Goal: Task Accomplishment & Management: Use online tool/utility

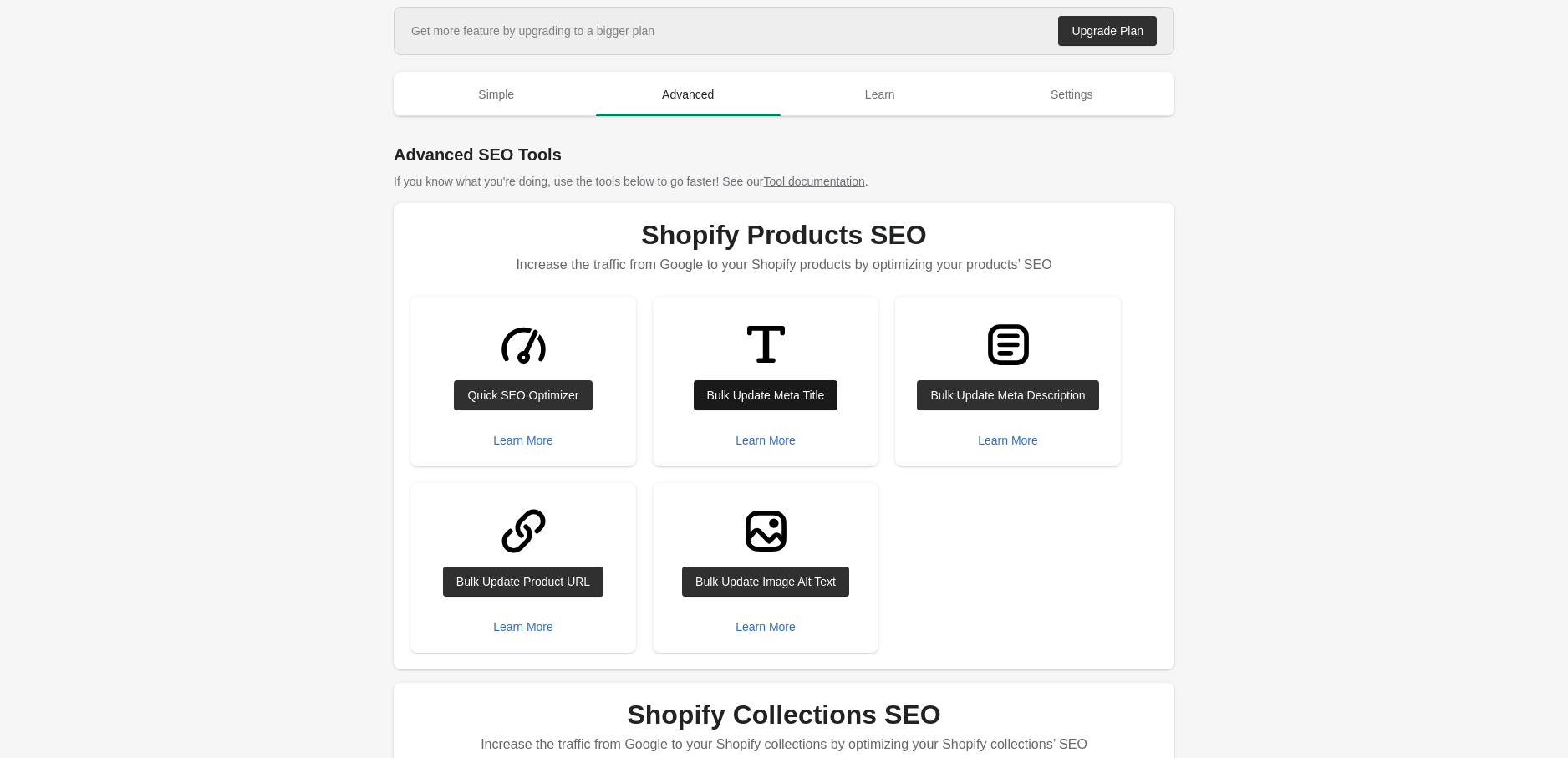
click at [764, 391] on div "Bulk Update Meta Title" at bounding box center [765, 394] width 118 height 13
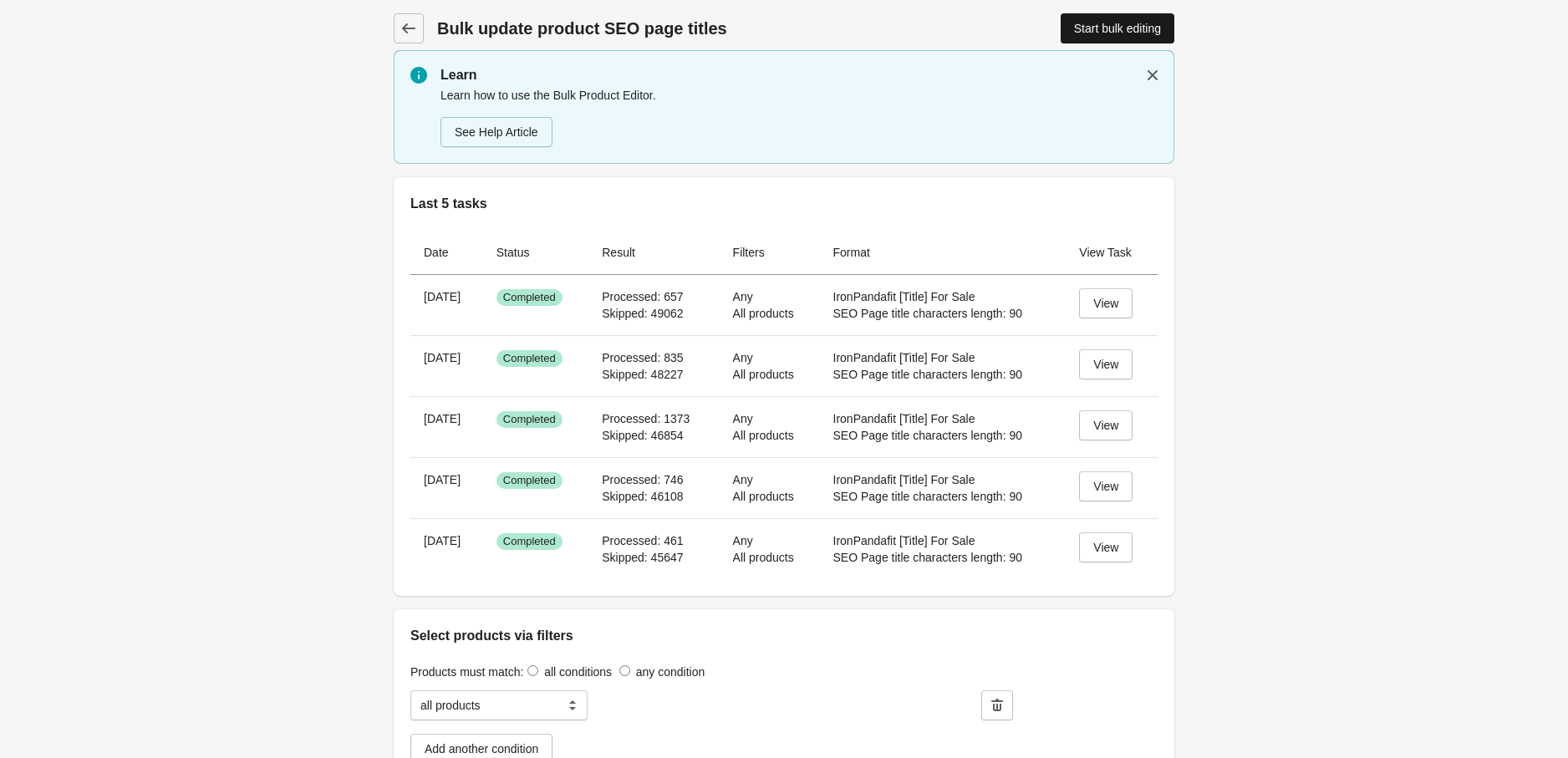
click at [1100, 22] on div "Start bulk editing" at bounding box center [1118, 28] width 87 height 13
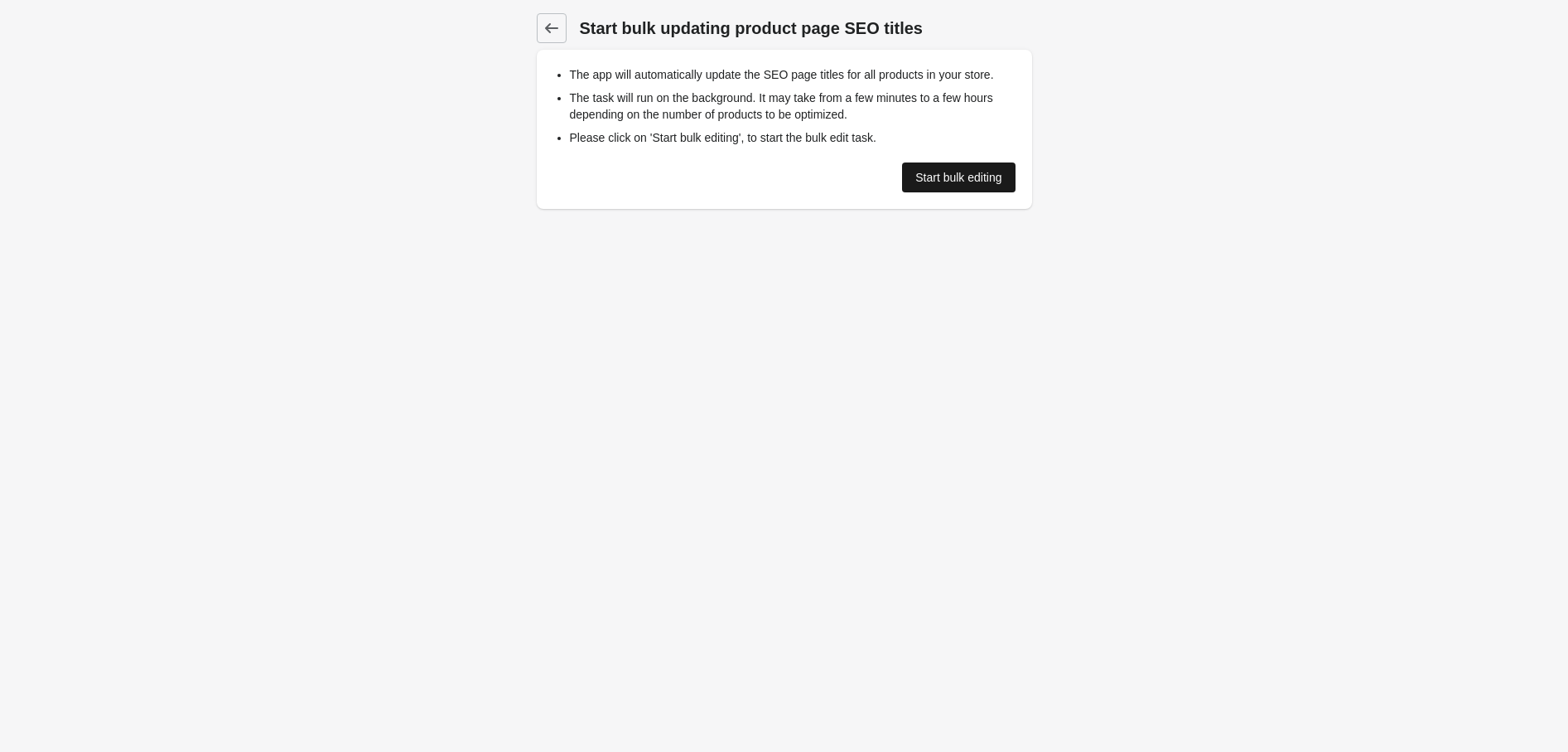
click at [948, 177] on div "Start bulk editing" at bounding box center [959, 177] width 86 height 13
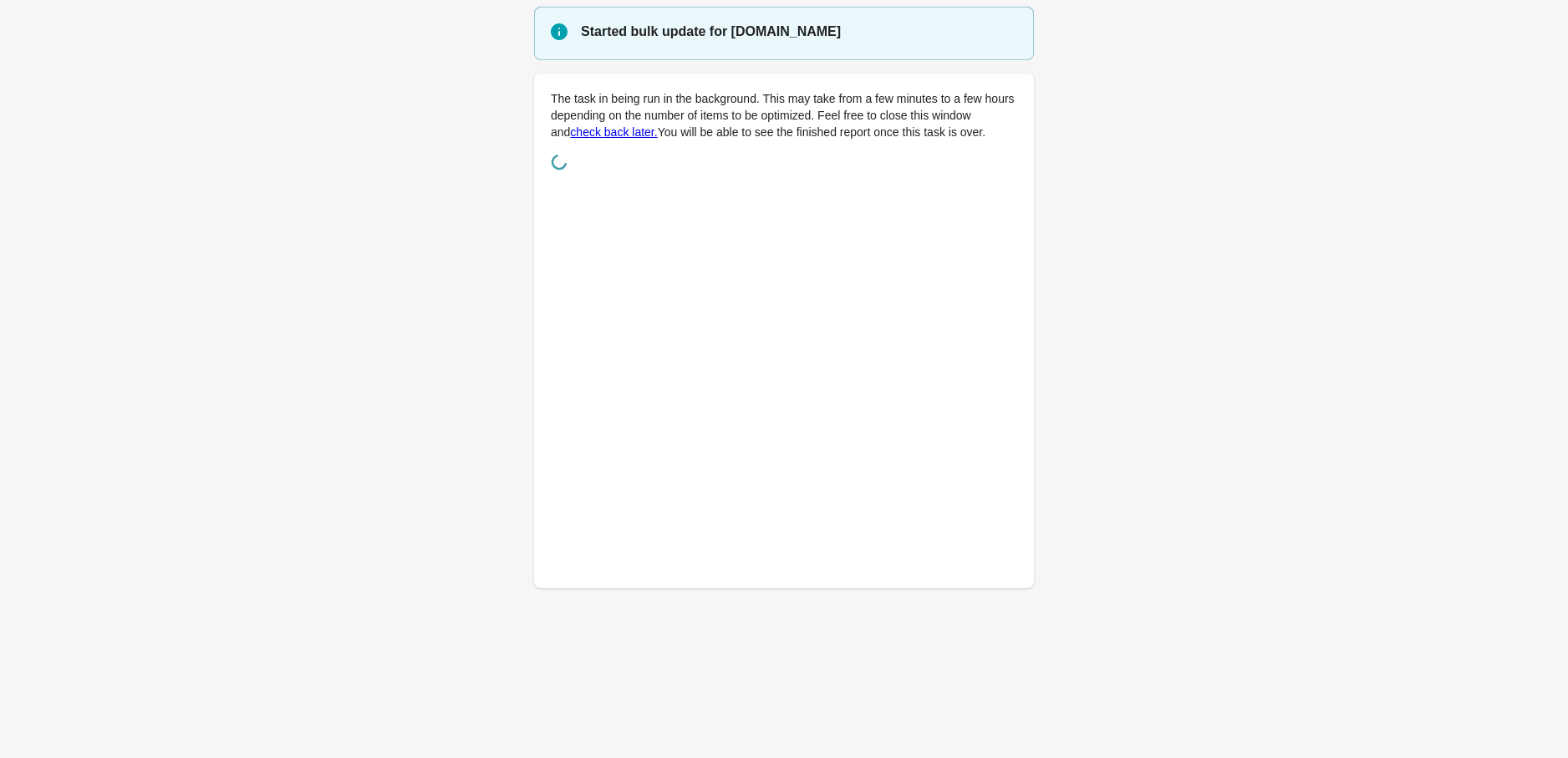
click at [1149, 552] on main "Started bulk update for [DOMAIN_NAME] The task in being run in the background. …" at bounding box center [784, 307] width 1568 height 601
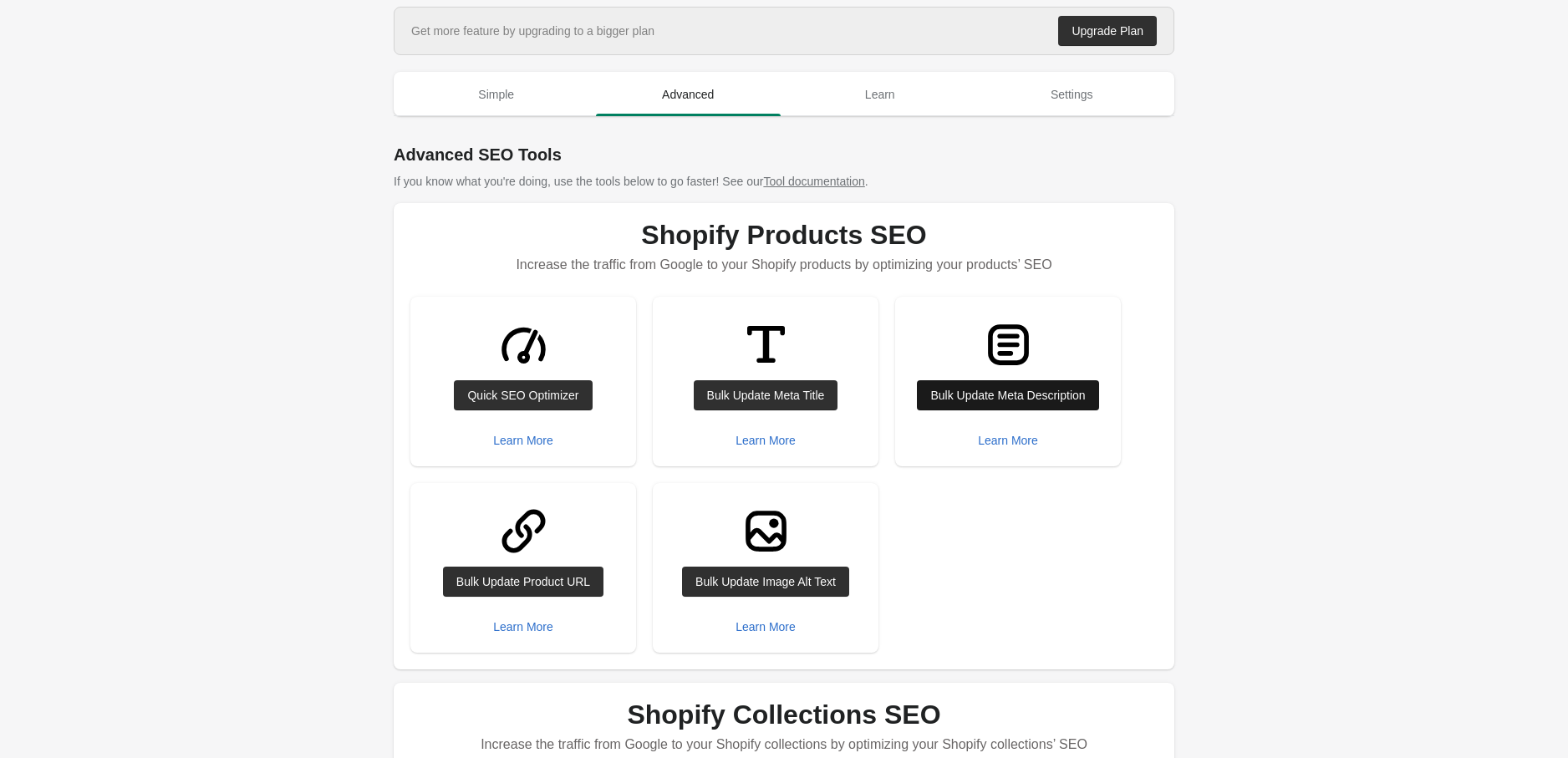
click at [963, 397] on div "Bulk Update Meta Description" at bounding box center [1008, 394] width 155 height 13
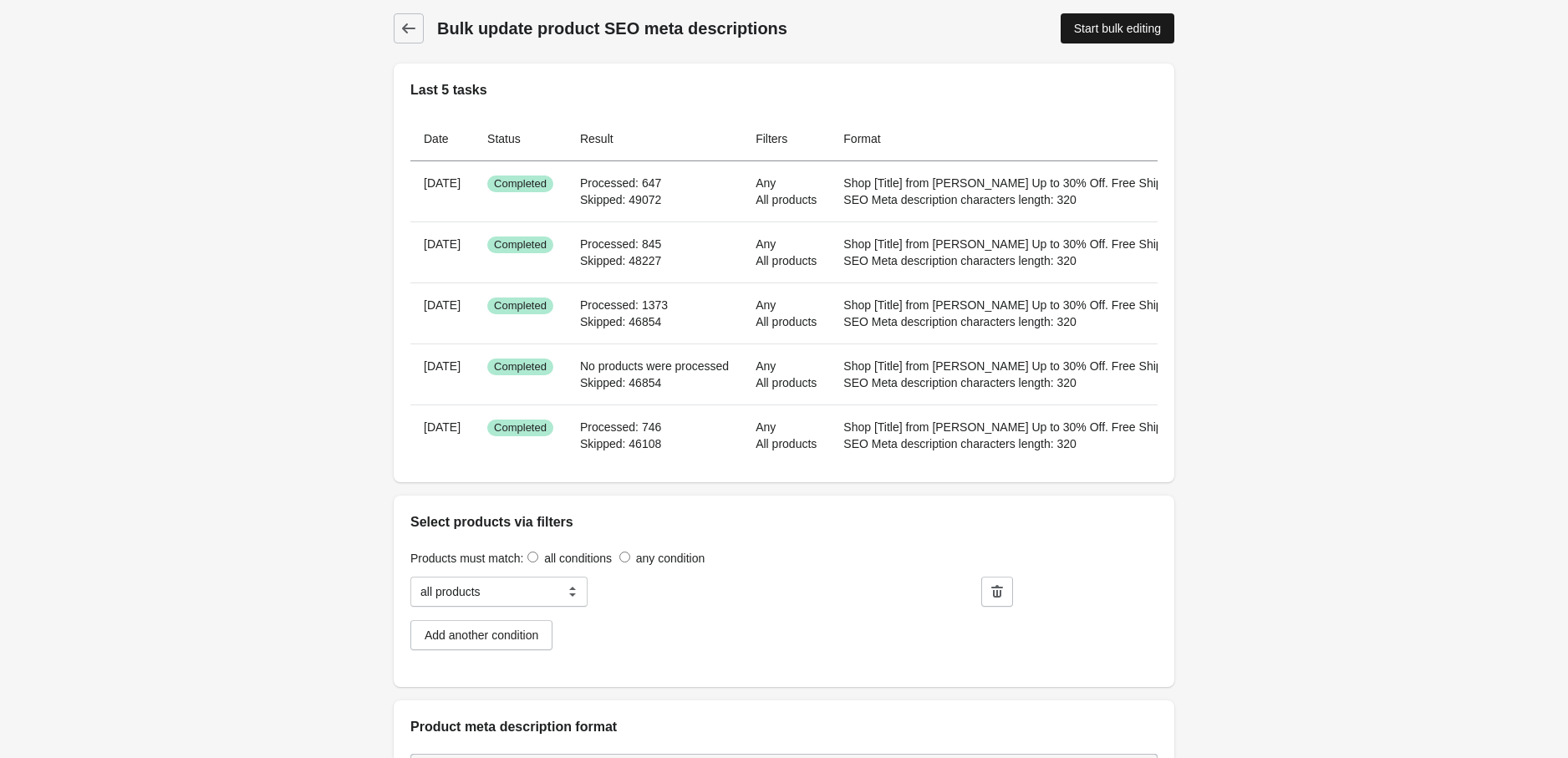
click at [1095, 27] on div "Start bulk editing" at bounding box center [1118, 28] width 87 height 13
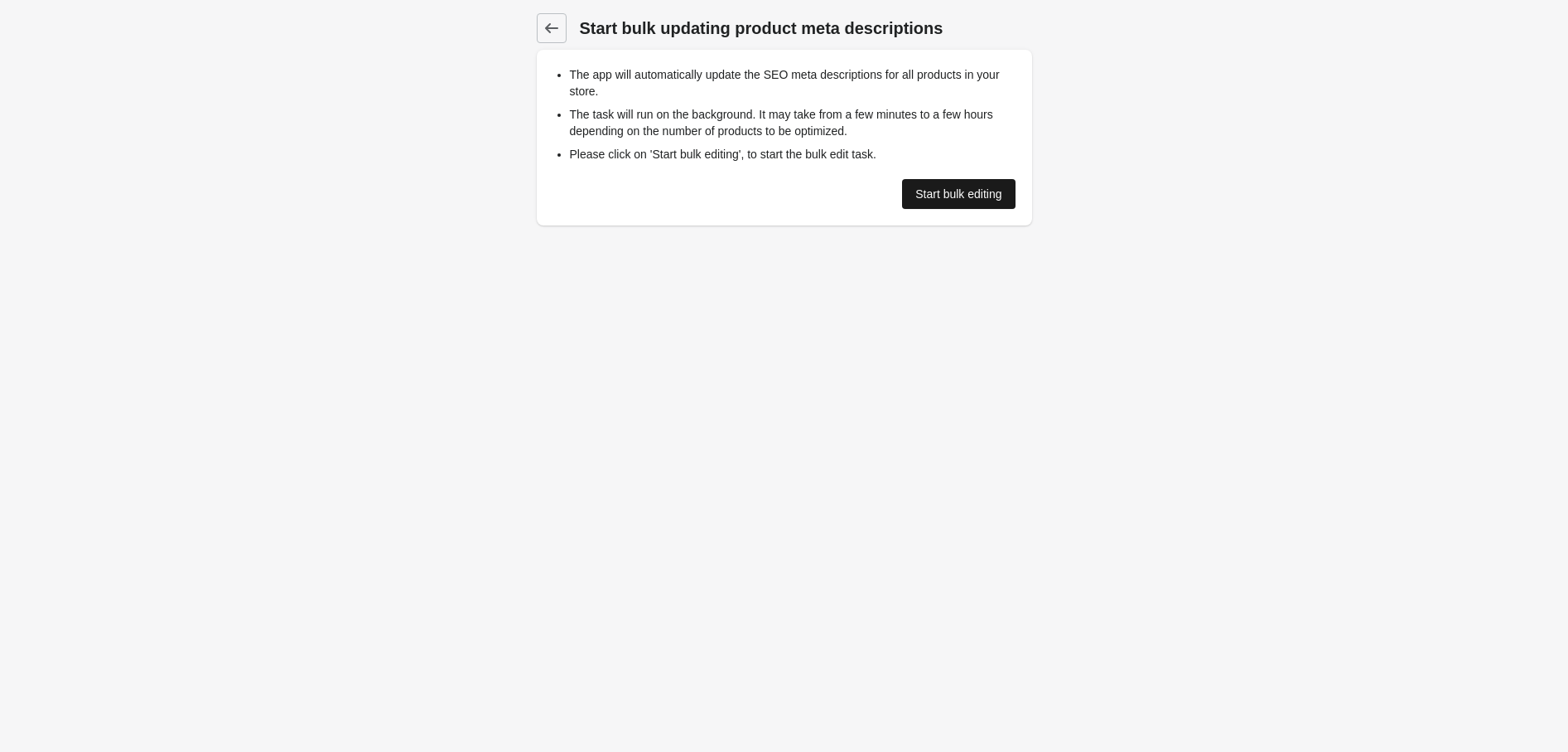
click at [923, 192] on div "Start bulk editing" at bounding box center [959, 194] width 86 height 13
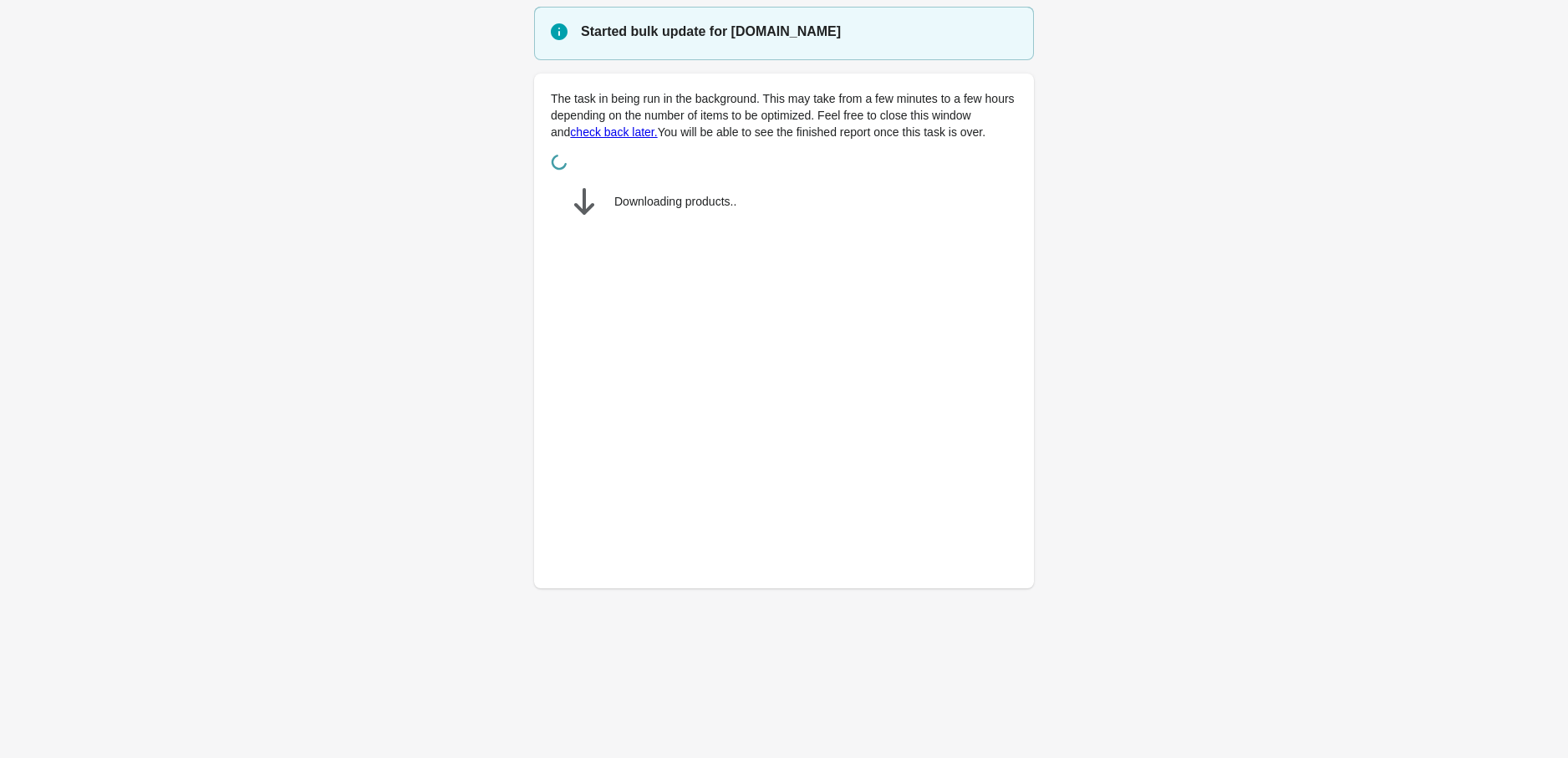
click at [1198, 481] on main "Started bulk update for nilelinendress.myshopify.com The task in being run in t…" at bounding box center [784, 307] width 1568 height 601
click at [1162, 498] on main "Started bulk update for nilelinendress.myshopify.com The task in being run in t…" at bounding box center [784, 307] width 1568 height 601
click at [1249, 531] on main "Started bulk update for nilelinendress.myshopify.com The task in being run in t…" at bounding box center [784, 307] width 1568 height 601
click at [1507, 438] on main "Started bulk update for nilelinendress.myshopify.com The task in being run in t…" at bounding box center [784, 307] width 1568 height 601
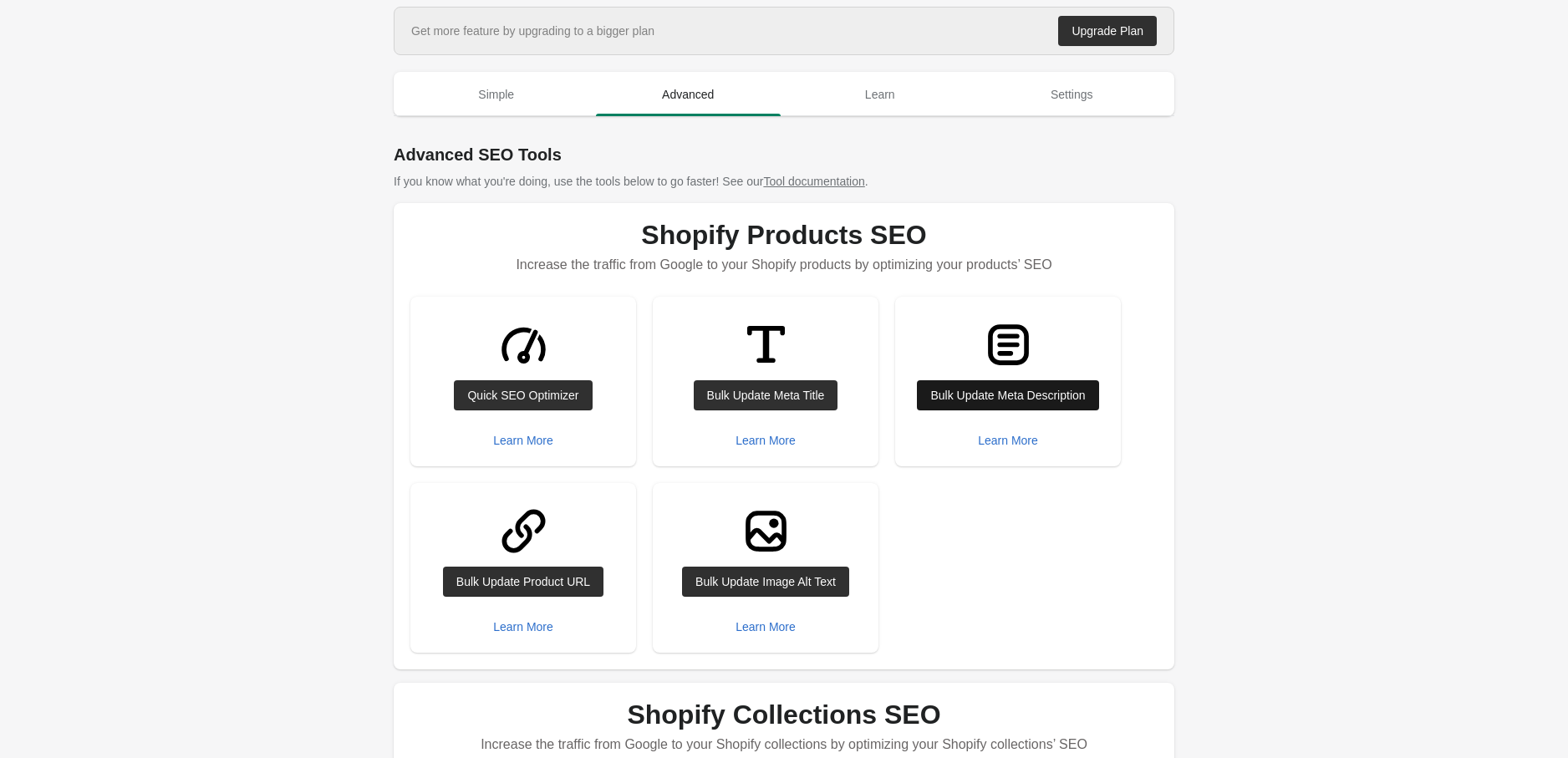
click at [971, 396] on div "Bulk Update Meta Description" at bounding box center [1008, 394] width 155 height 13
